Goal: Information Seeking & Learning: Learn about a topic

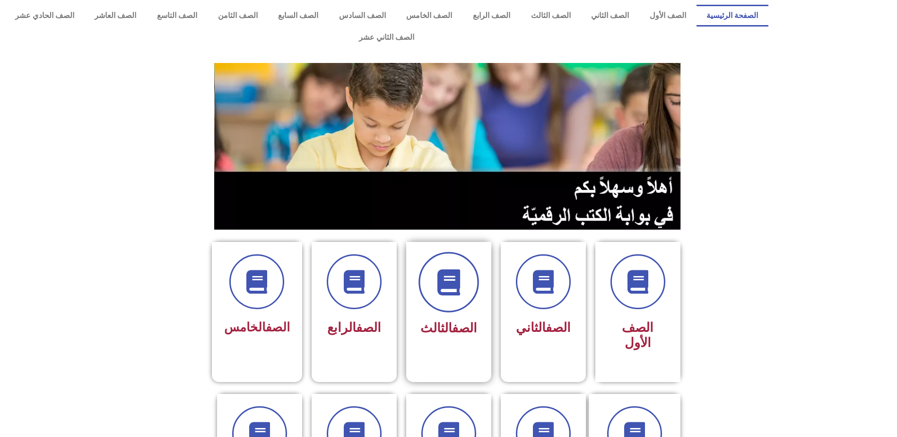
click at [444, 252] on span at bounding box center [449, 282] width 61 height 61
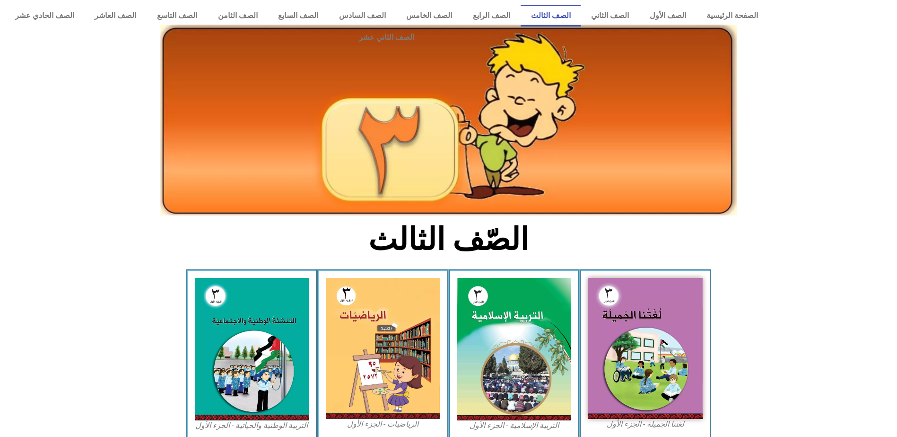
scroll to position [189, 0]
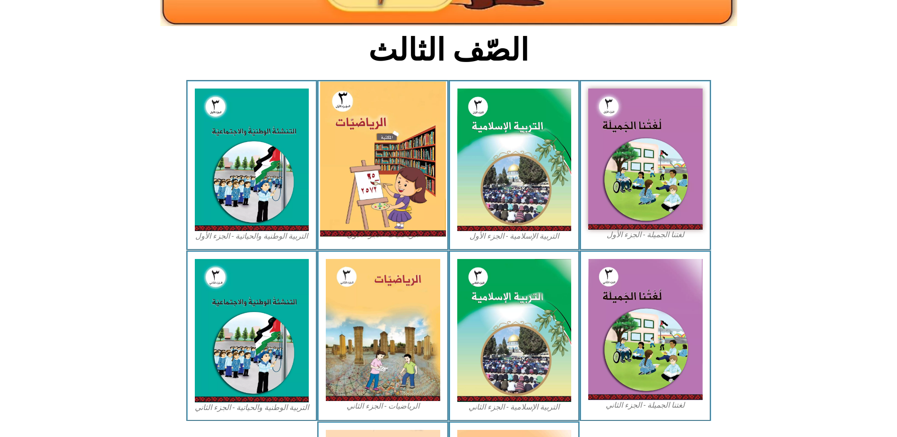
click at [392, 170] on img at bounding box center [383, 158] width 126 height 155
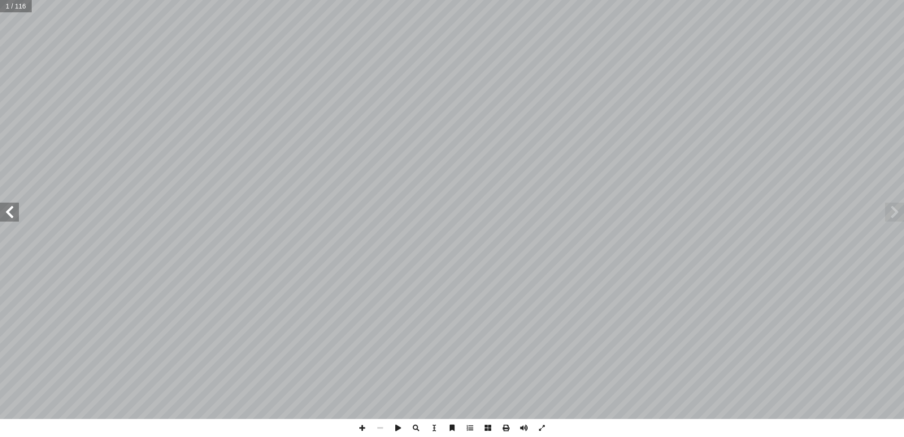
click at [10, 211] on span at bounding box center [9, 211] width 19 height 19
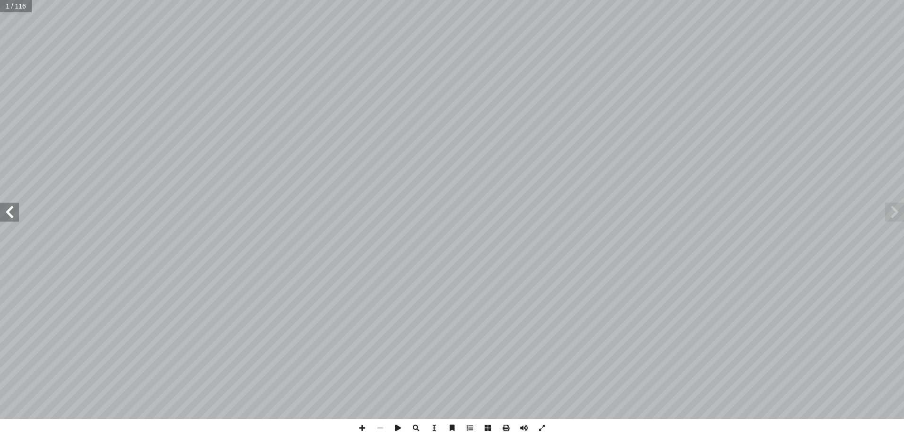
click at [10, 211] on span at bounding box center [9, 211] width 19 height 19
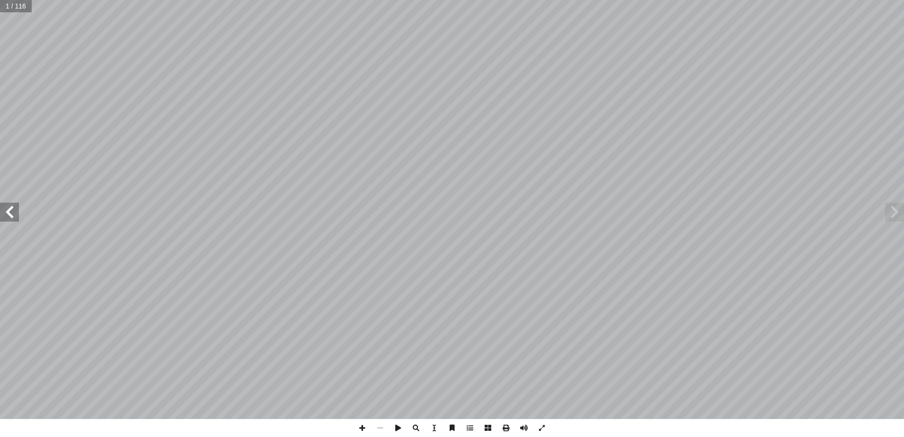
click at [10, 211] on span at bounding box center [9, 211] width 19 height 19
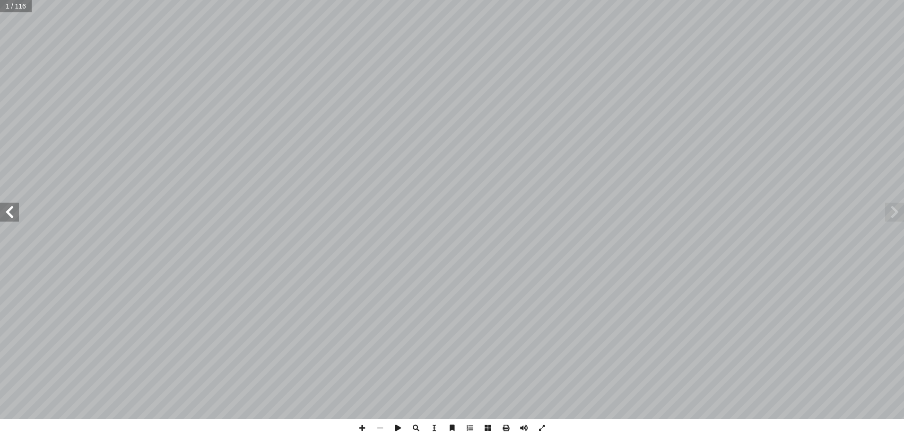
click at [10, 211] on span at bounding box center [9, 211] width 19 height 19
click at [9, 211] on span at bounding box center [9, 211] width 19 height 19
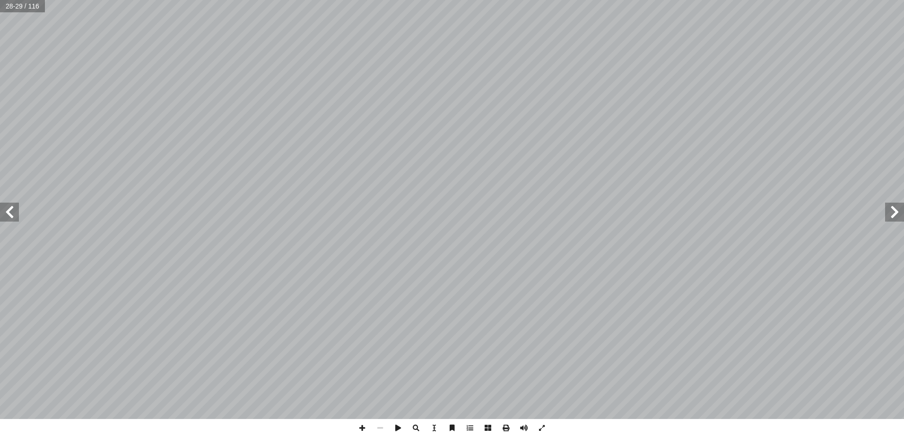
click at [9, 211] on span at bounding box center [9, 211] width 19 height 19
click at [540, 425] on span at bounding box center [542, 428] width 18 height 18
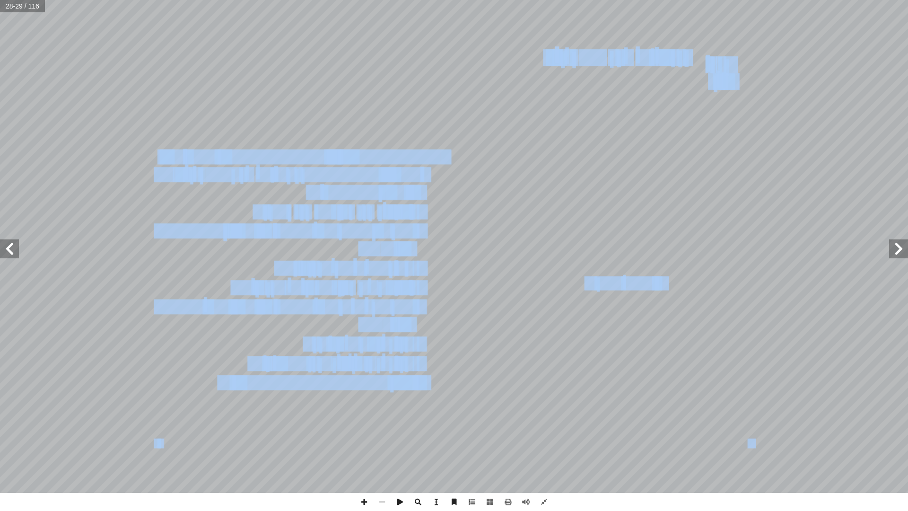
click at [899, 253] on span at bounding box center [898, 248] width 19 height 19
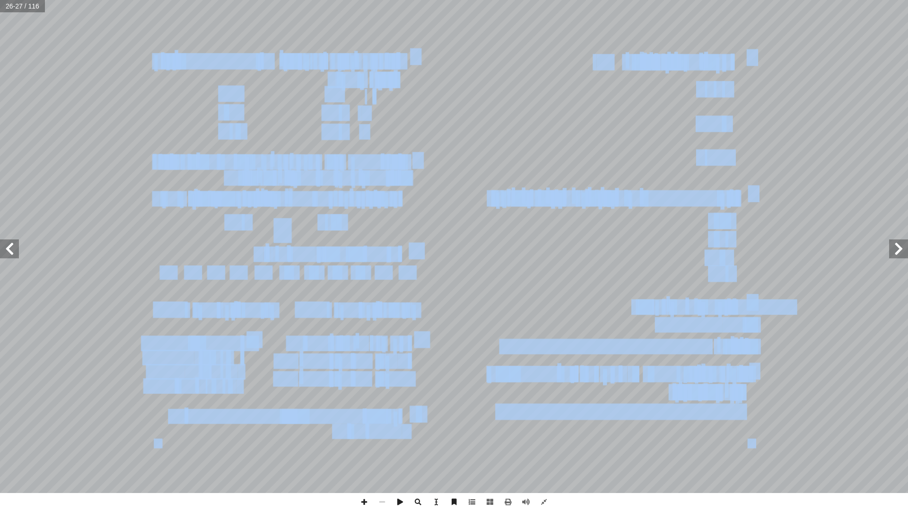
click at [5, 251] on span at bounding box center [9, 248] width 19 height 19
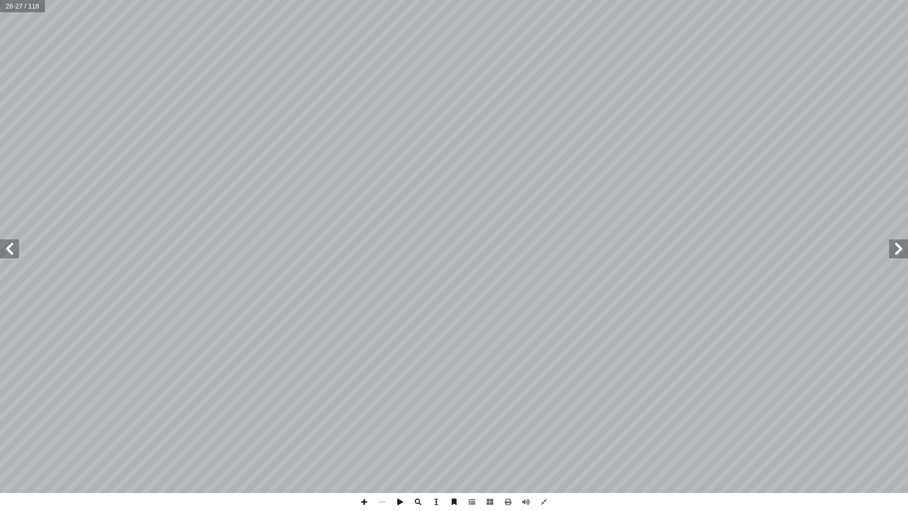
click at [5, 251] on span at bounding box center [9, 248] width 19 height 19
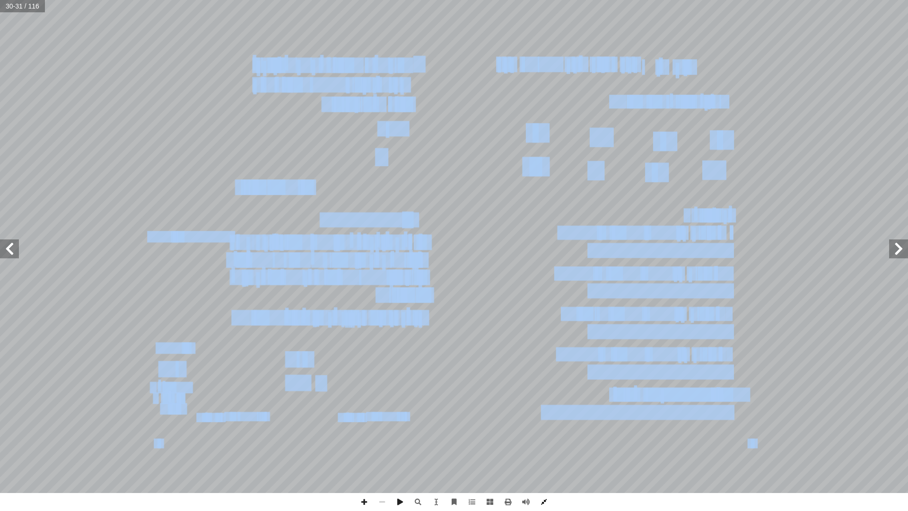
click at [545, 436] on span at bounding box center [544, 502] width 18 height 18
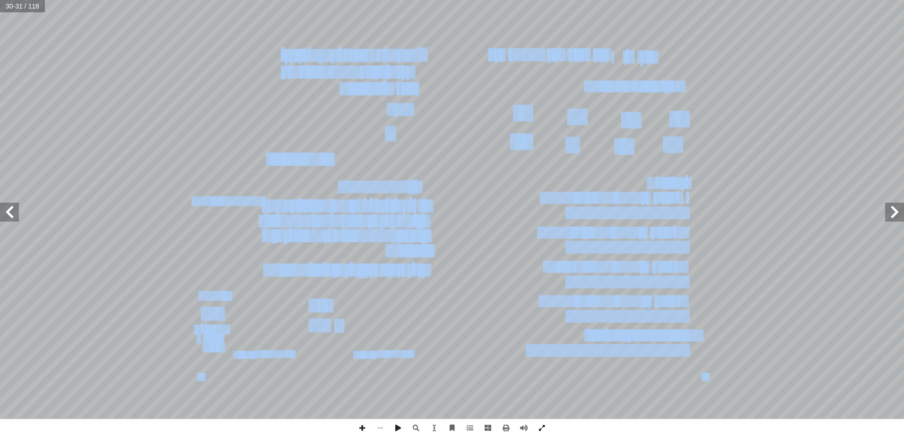
click at [541, 430] on span at bounding box center [542, 428] width 18 height 18
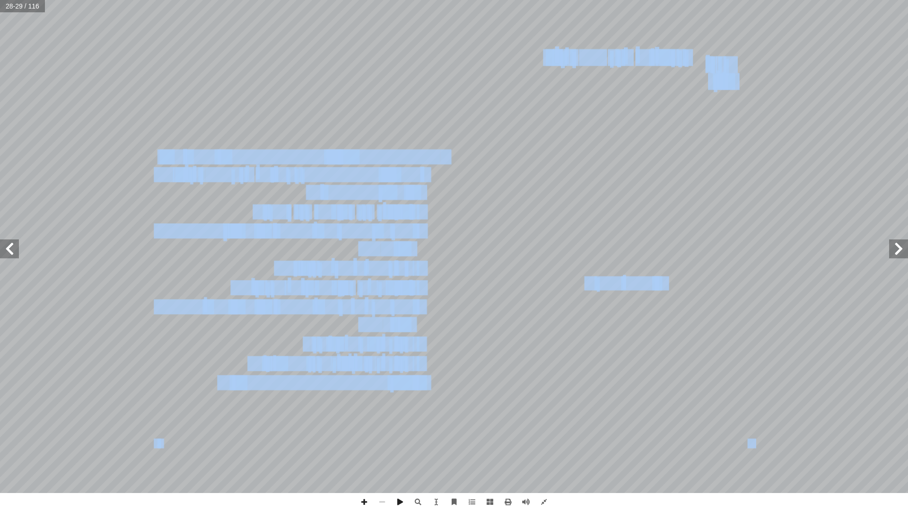
click at [899, 252] on span at bounding box center [898, 248] width 19 height 19
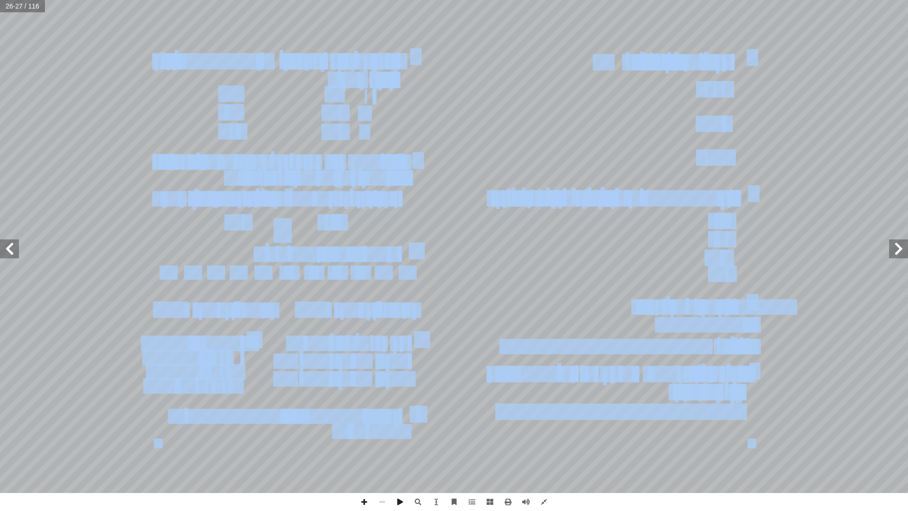
click at [7, 250] on span at bounding box center [9, 248] width 19 height 19
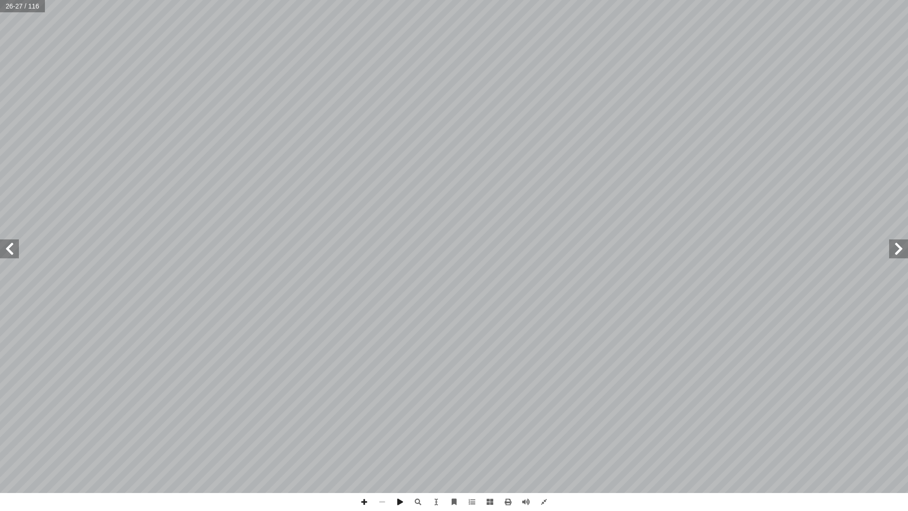
click at [4, 250] on span at bounding box center [9, 248] width 19 height 19
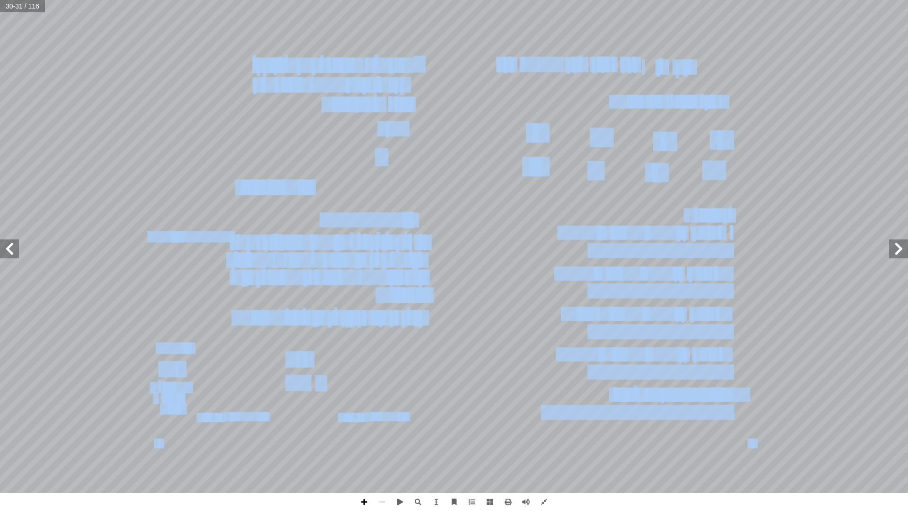
click at [359, 436] on span at bounding box center [364, 502] width 18 height 18
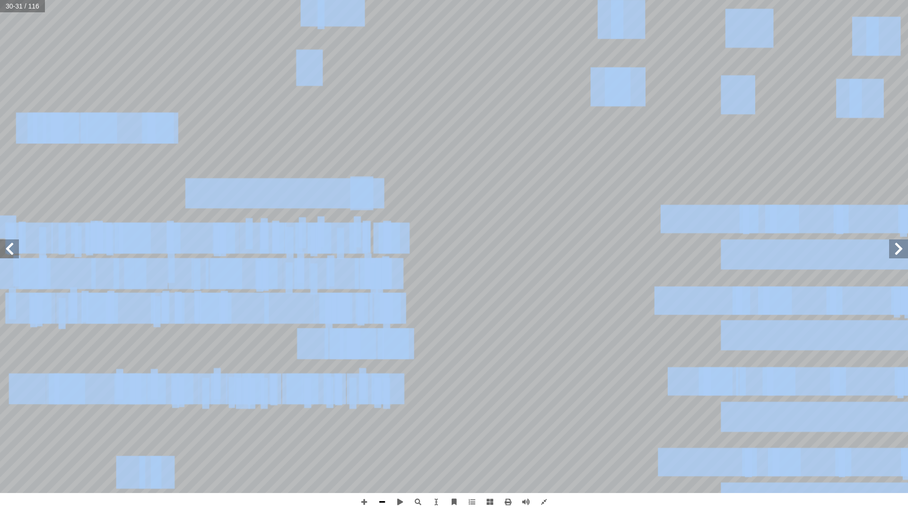
click at [385, 436] on span at bounding box center [382, 502] width 18 height 18
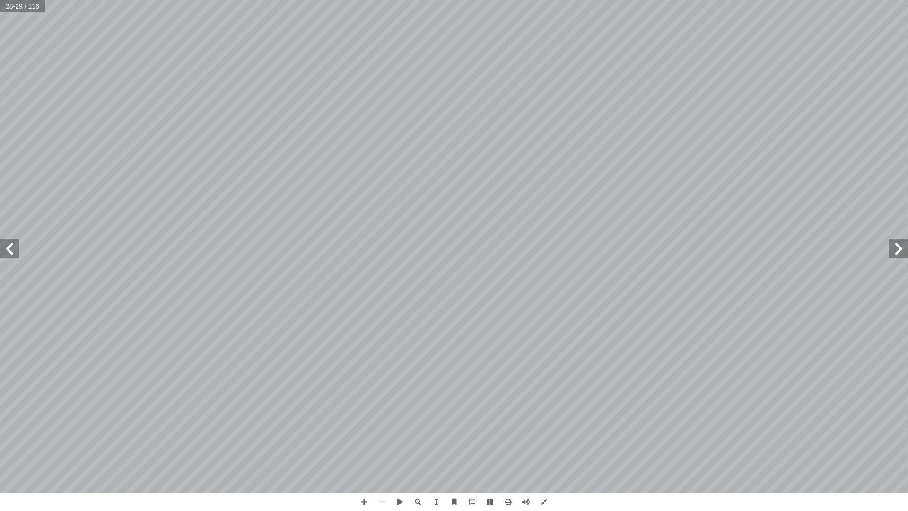
click at [900, 249] on span at bounding box center [898, 248] width 19 height 19
click at [9, 252] on span at bounding box center [9, 248] width 19 height 19
click at [362, 436] on span at bounding box center [364, 502] width 18 height 18
click at [6, 247] on span at bounding box center [9, 248] width 19 height 19
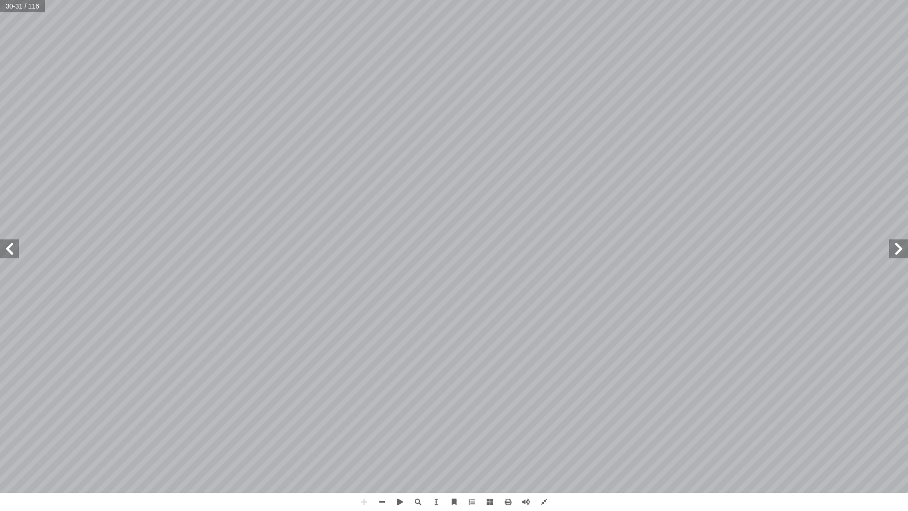
click at [150, 436] on div "٢ 6 ل َّ و أ � ا ل ُ س ْ ر ّ ا ل د ٍ ل ْ م َ ح َ دون 9999 َ ن ْ م ِ ض ِ ن ْ ي َ…" at bounding box center [454, 255] width 908 height 511
click at [364, 436] on span at bounding box center [364, 502] width 18 height 18
click at [9, 252] on span at bounding box center [9, 248] width 19 height 19
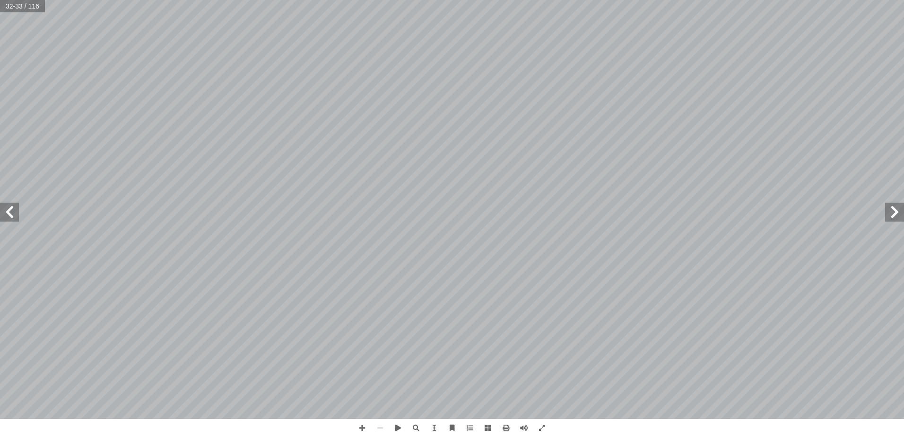
click at [667, 435] on div "٢ 8 أ ا ب ع: ْ م َ الج َ ج ِ ت � ن ُ د ِ ج أ ا َ و ً � ّ ي ِ مود َ ع ُ ب ُ كت أ…" at bounding box center [452, 218] width 904 height 437
drag, startPoint x: 667, startPoint y: 435, endPoint x: 361, endPoint y: 429, distance: 306.1
click at [361, 429] on span at bounding box center [362, 428] width 18 height 18
click at [558, 428] on div "٢ 8 أ ا ب ع: ْ م َ الج َ ج ِ ت � ن ُ د ِ ج أ ا َ و ً � ّ ي ِ مود َ ع ُ ب ُ كت أ…" at bounding box center [452, 218] width 904 height 437
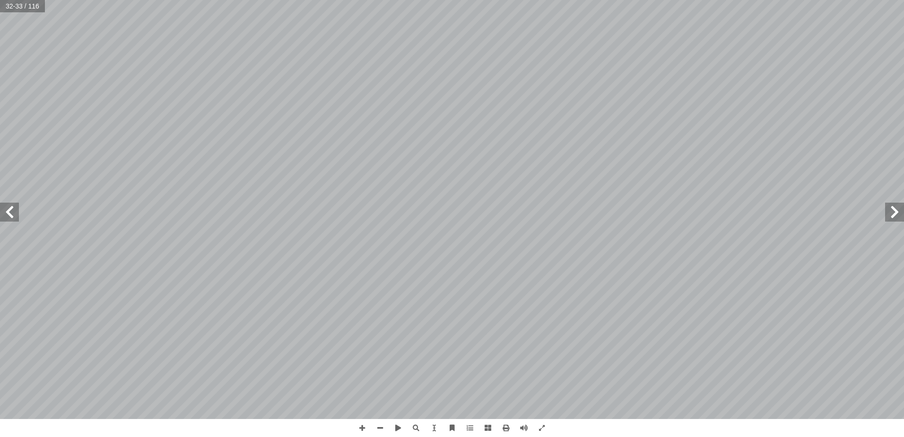
click at [560, 431] on div "٢ 8 أ ا ب ع: ْ م َ الج َ ج ِ ت � ن ُ د ِ ج أ ا َ و ً � ّ ي ِ مود َ ع ُ ب ُ كت أ…" at bounding box center [452, 218] width 904 height 437
